Goal: Transaction & Acquisition: Purchase product/service

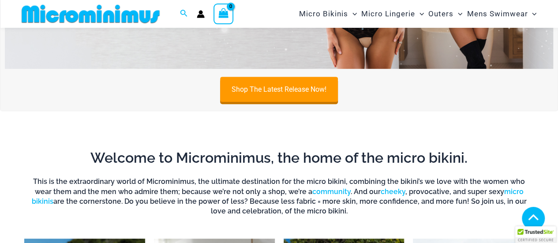
scroll to position [35, 0]
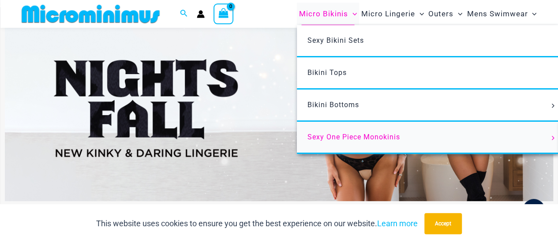
type input "**********"
click at [357, 135] on span "Sexy One Piece Monokinis" at bounding box center [353, 137] width 93 height 8
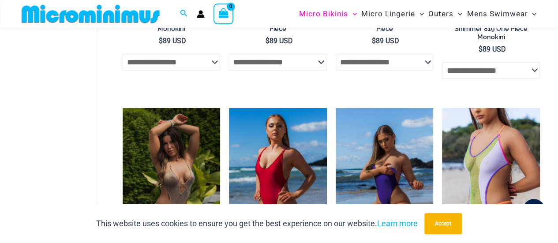
scroll to position [1002, 0]
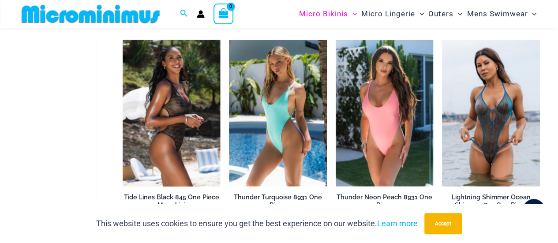
type input "**********"
click at [174, 98] on img at bounding box center [172, 113] width 98 height 146
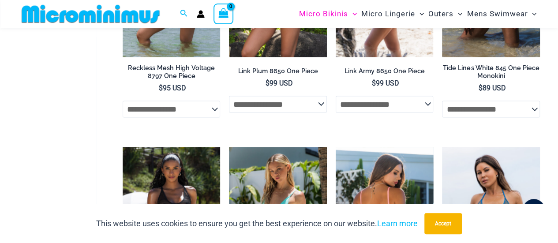
scroll to position [818, 0]
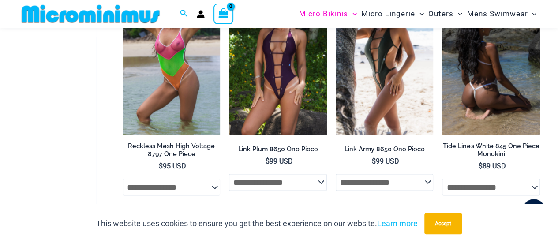
click at [488, 78] on img at bounding box center [491, 62] width 98 height 146
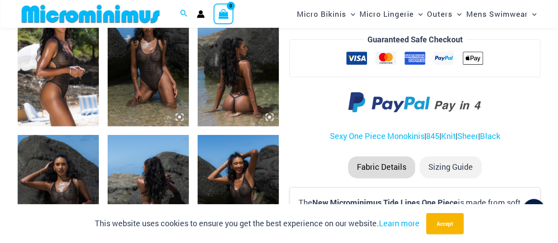
scroll to position [477, 0]
type input "**********"
click at [164, 94] on img at bounding box center [148, 65] width 81 height 122
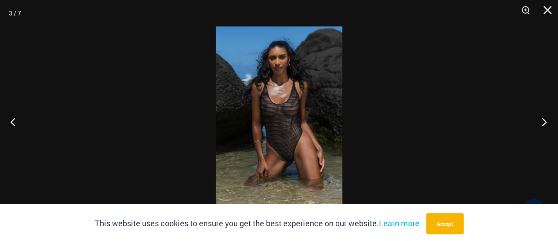
click at [543, 123] on button "Next" at bounding box center [541, 122] width 33 height 44
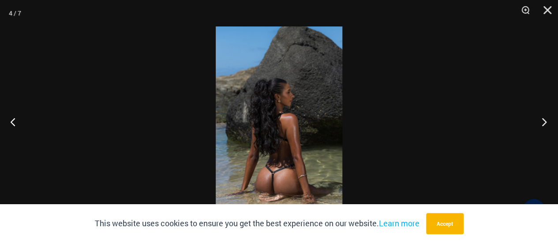
click at [543, 123] on button "Next" at bounding box center [541, 122] width 33 height 44
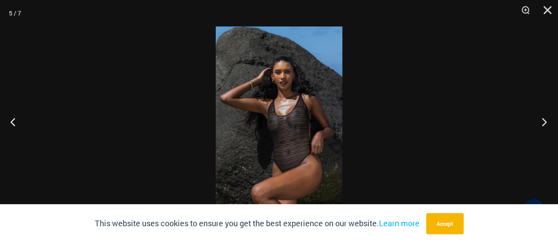
click at [543, 123] on button "Next" at bounding box center [541, 122] width 33 height 44
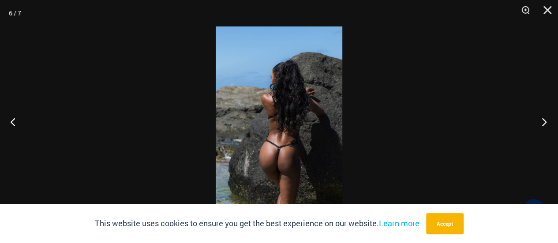
click at [543, 123] on button "Next" at bounding box center [541, 122] width 33 height 44
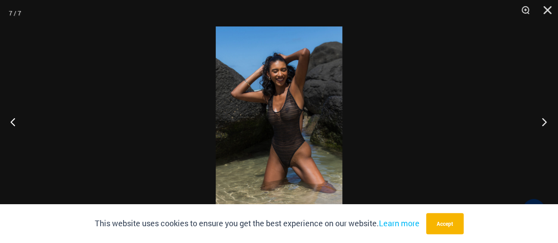
click at [543, 123] on button "Next" at bounding box center [541, 122] width 33 height 44
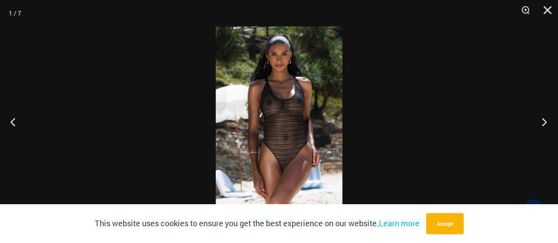
click at [543, 123] on button "Next" at bounding box center [541, 122] width 33 height 44
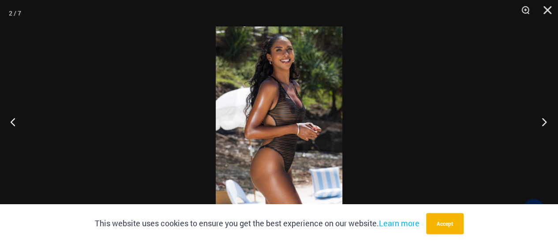
click at [543, 123] on button "Next" at bounding box center [541, 122] width 33 height 44
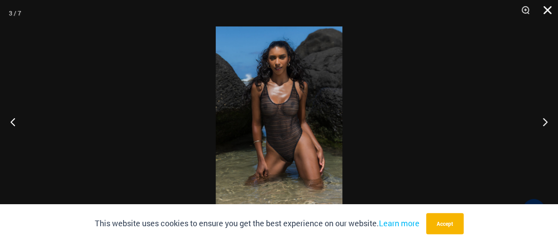
click at [541, 11] on button "Close" at bounding box center [544, 13] width 22 height 26
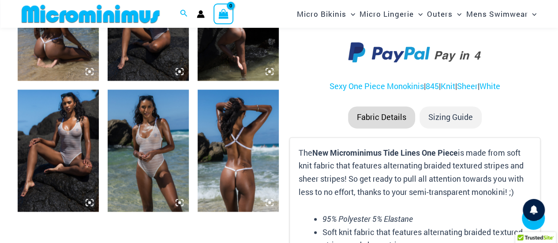
scroll to position [517, 0]
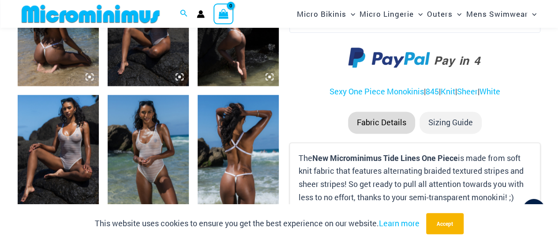
type input "**********"
click at [157, 156] on img at bounding box center [148, 156] width 81 height 122
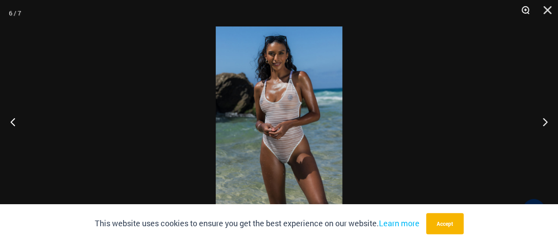
click at [523, 10] on button "Zoom" at bounding box center [522, 13] width 22 height 26
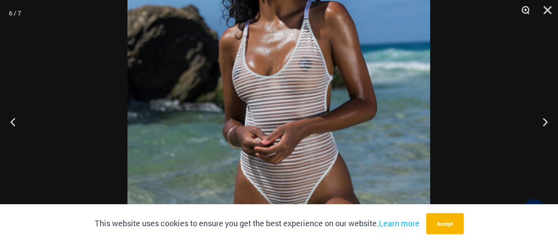
click at [523, 10] on button "Zoom" at bounding box center [522, 13] width 22 height 26
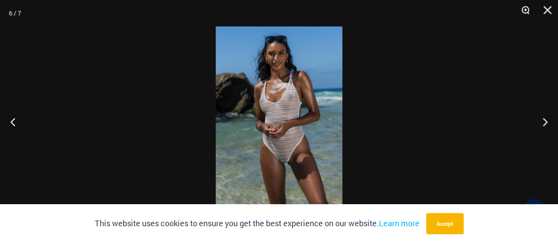
click at [525, 10] on button "Zoom" at bounding box center [522, 13] width 22 height 26
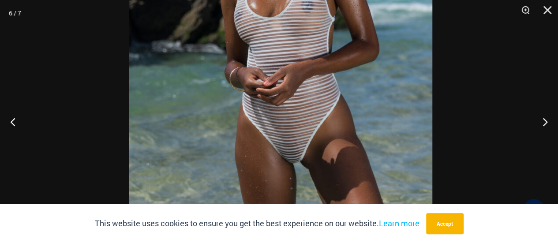
click at [373, 52] on img at bounding box center [280, 63] width 303 height 454
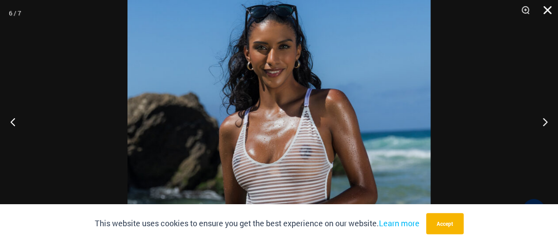
click at [546, 12] on button "Close" at bounding box center [544, 13] width 22 height 26
